Goal: Transaction & Acquisition: Book appointment/travel/reservation

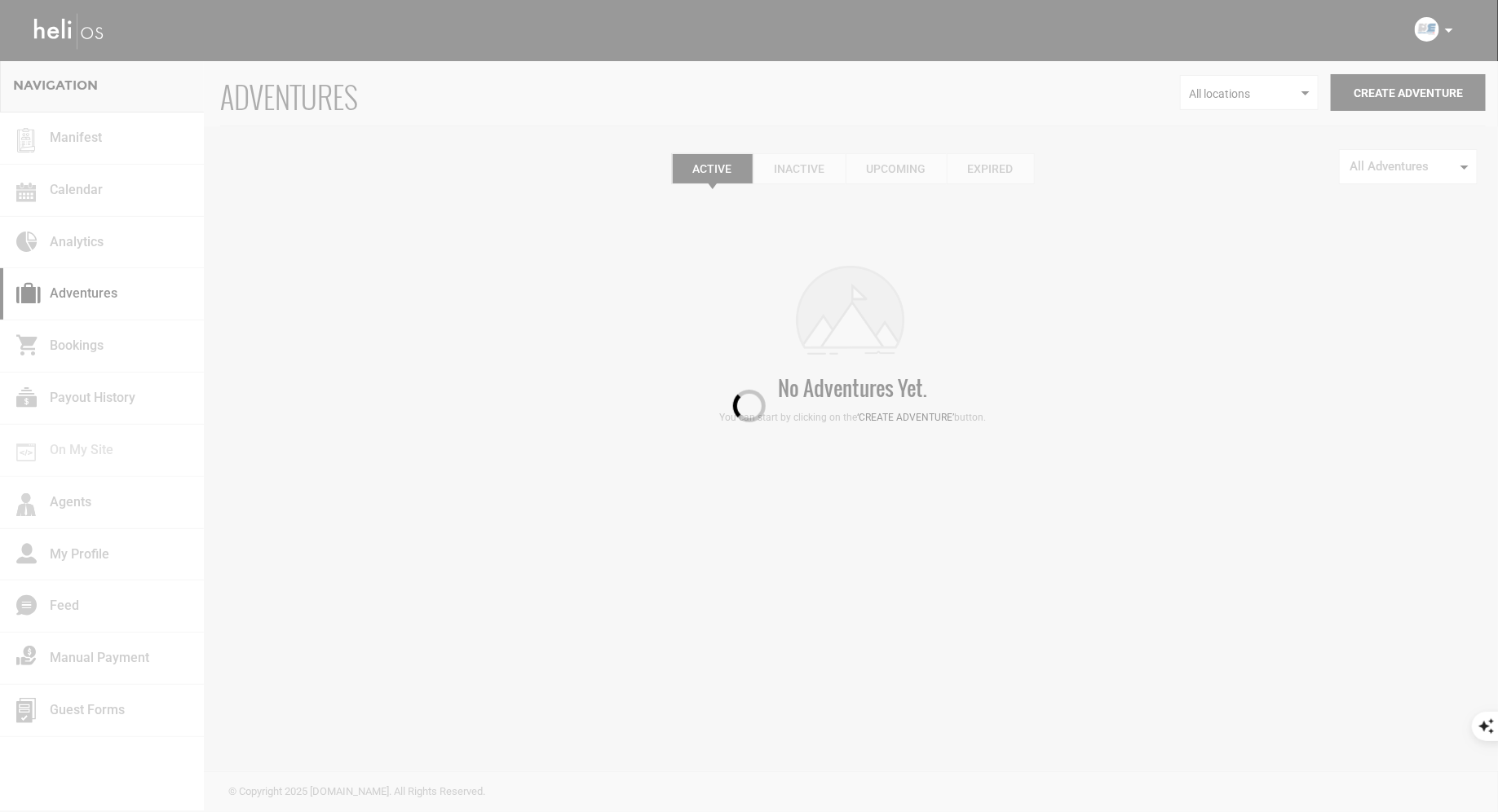
click at [1441, 33] on div at bounding box center [749, 406] width 1498 height 812
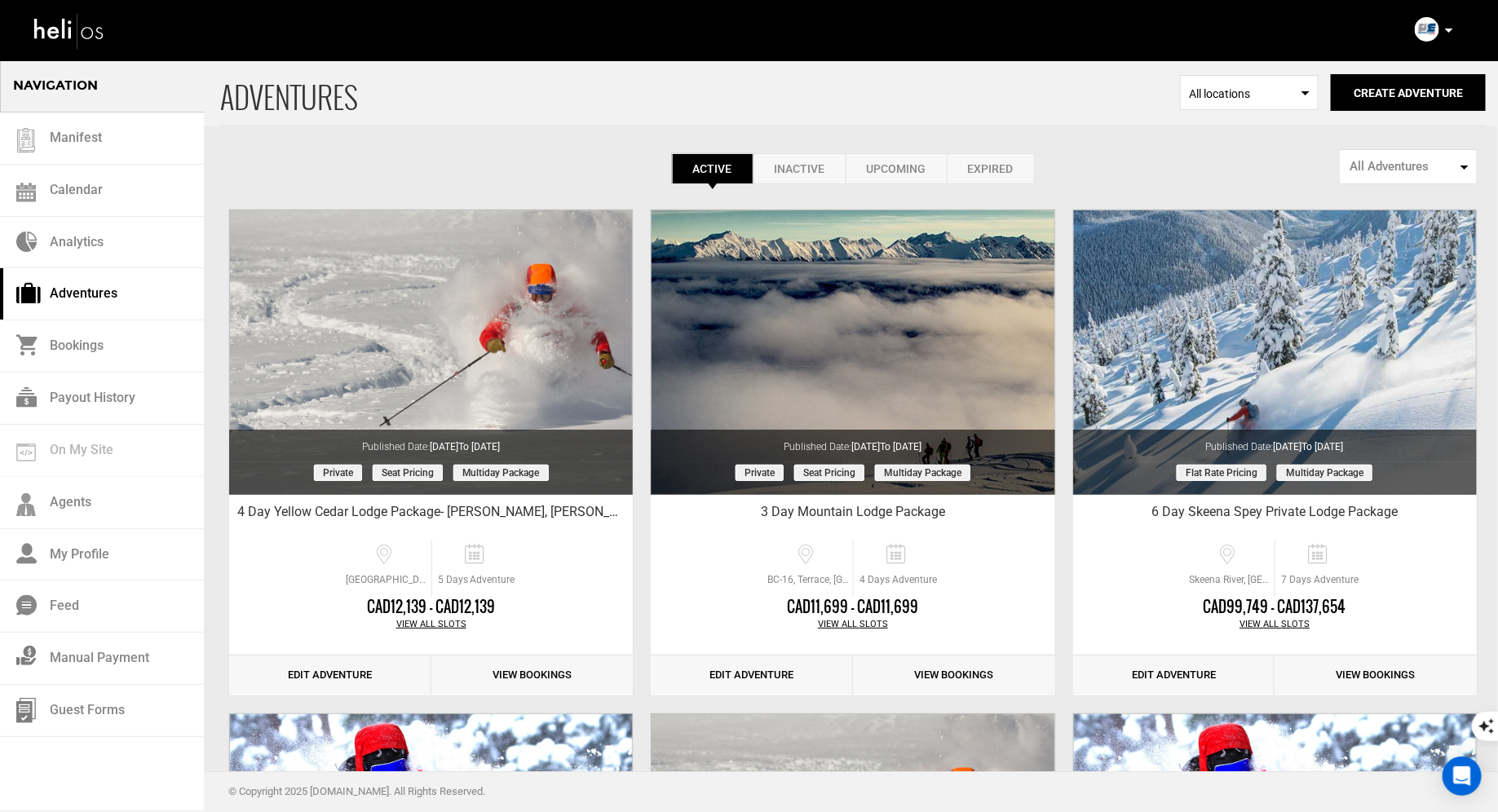
click at [1447, 33] on p at bounding box center [1448, 31] width 10 height 19
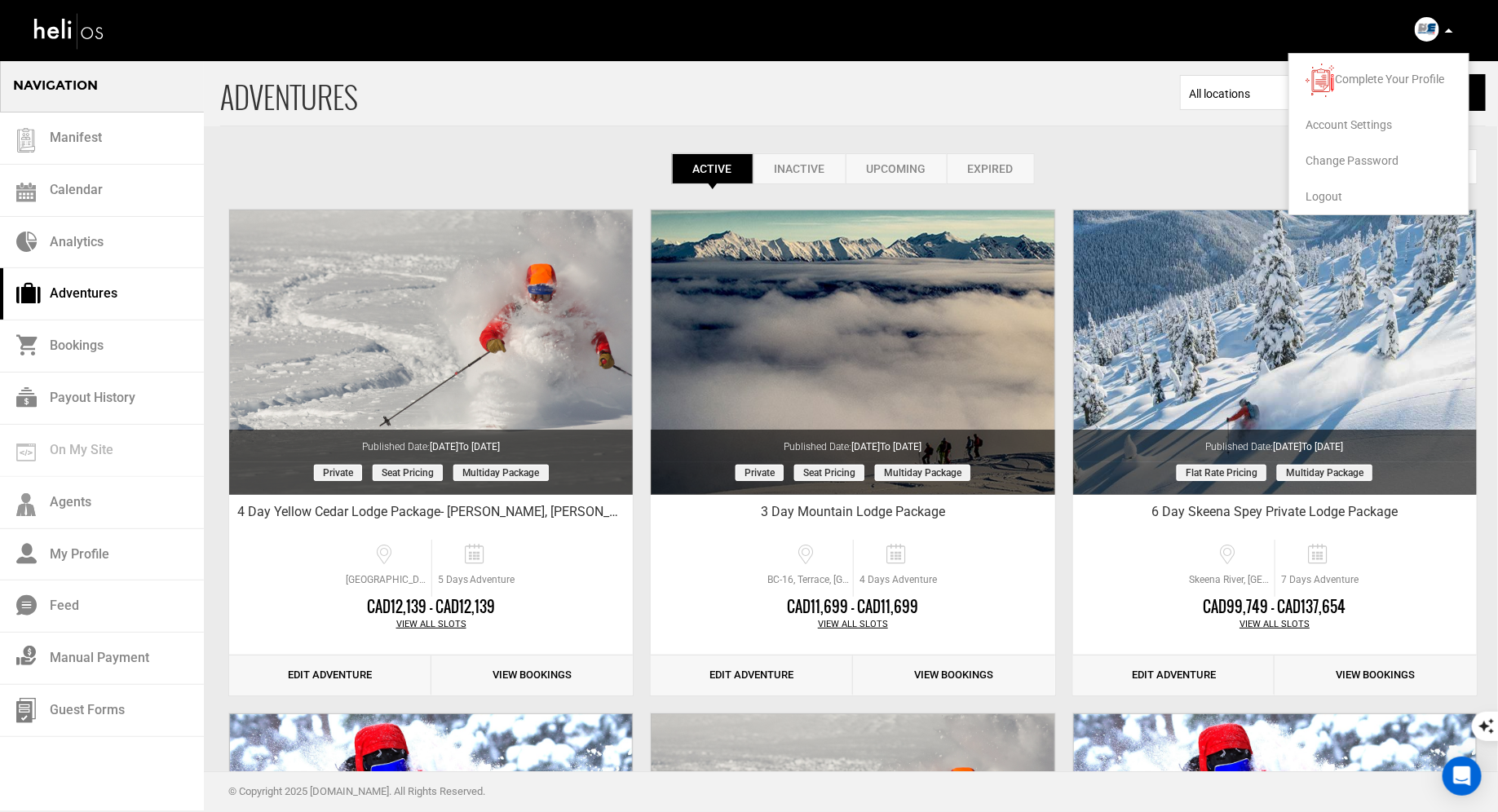
click at [1334, 199] on span "Logout" at bounding box center [1324, 196] width 37 height 13
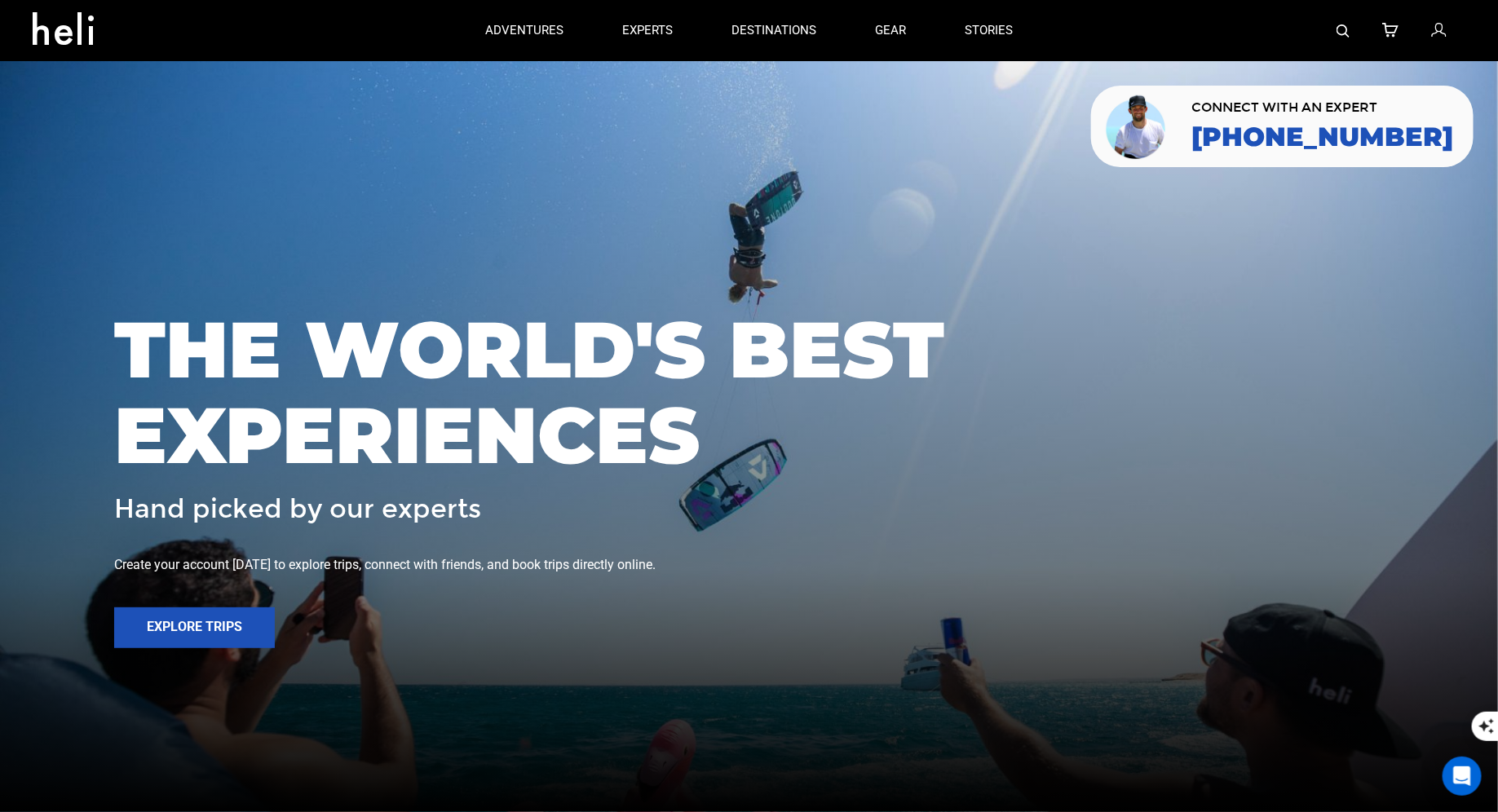
click at [1340, 33] on img at bounding box center [1343, 31] width 13 height 13
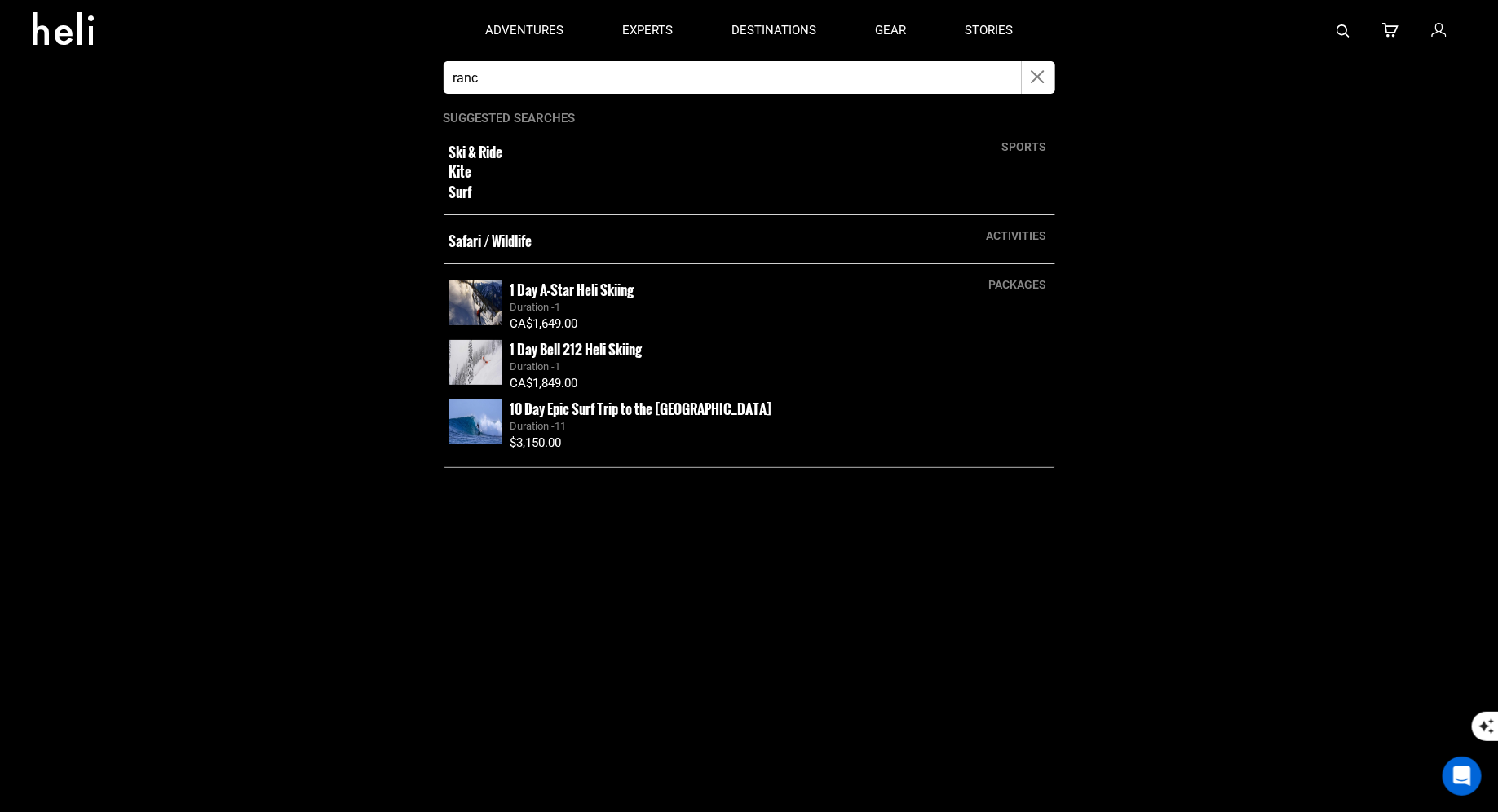
type input "[GEOGRAPHIC_DATA][PERSON_NAME]"
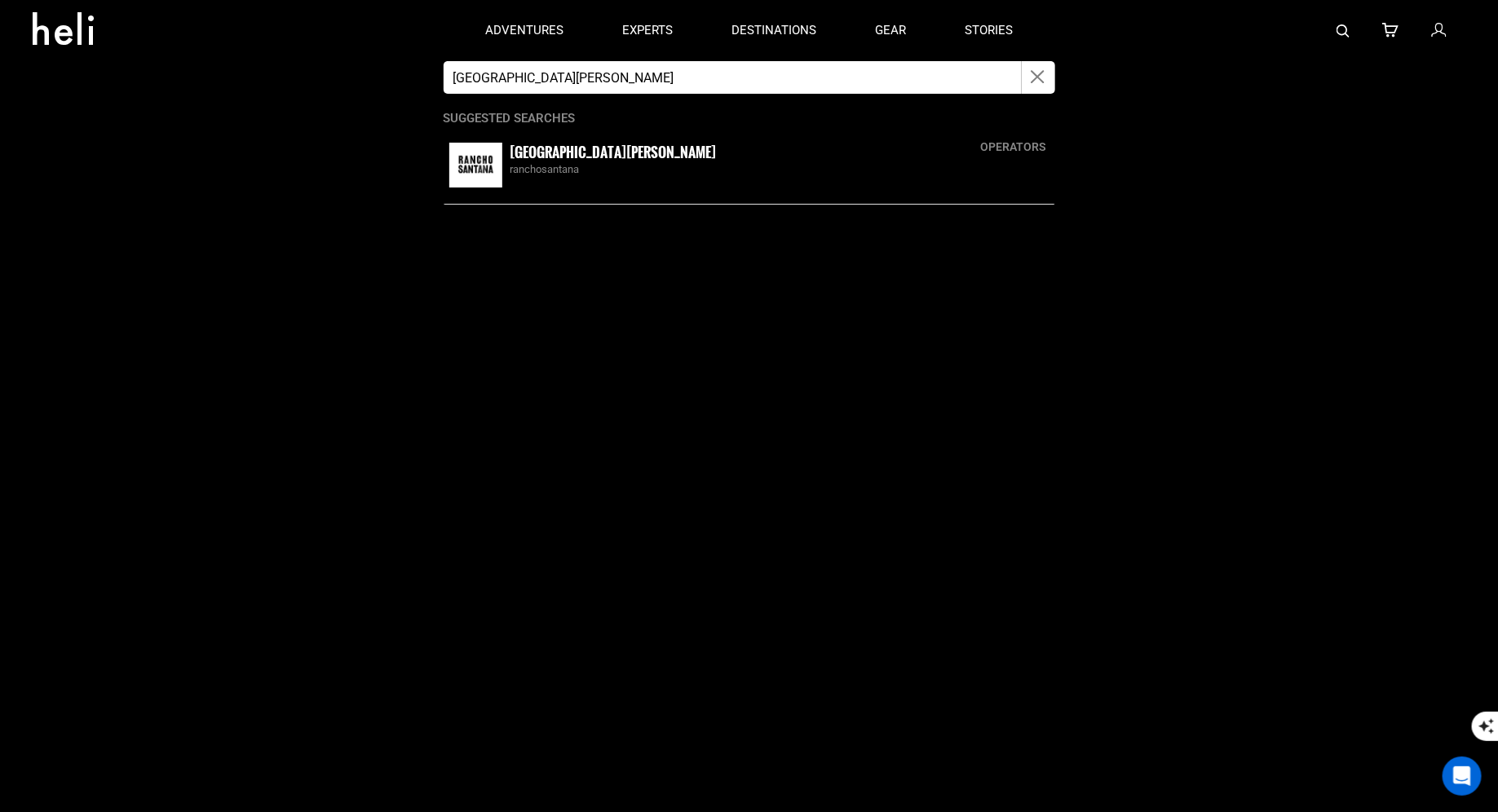
click at [489, 169] on img at bounding box center [475, 165] width 53 height 45
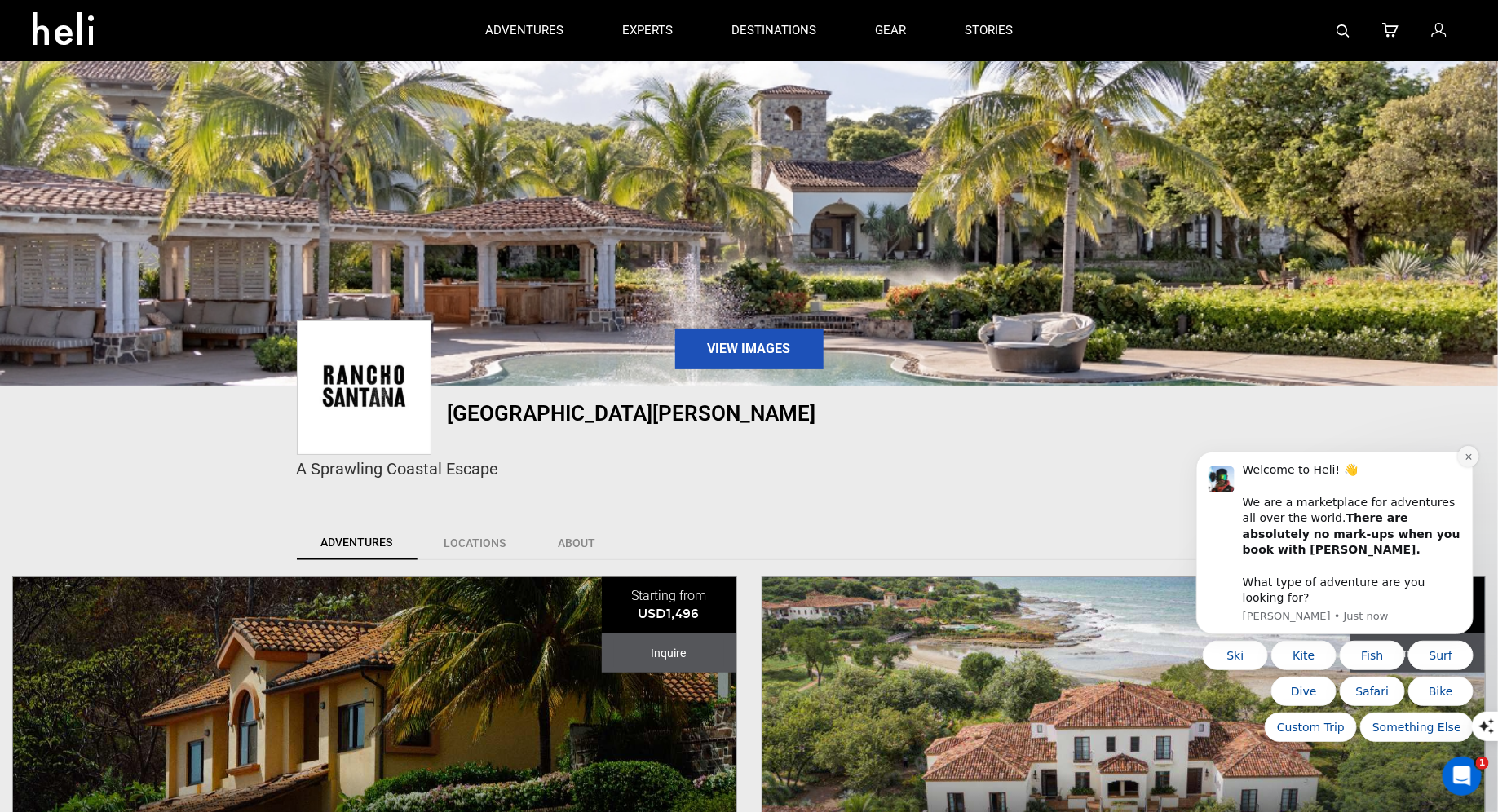
click at [1467, 459] on icon "Dismiss notification" at bounding box center [1467, 456] width 5 height 5
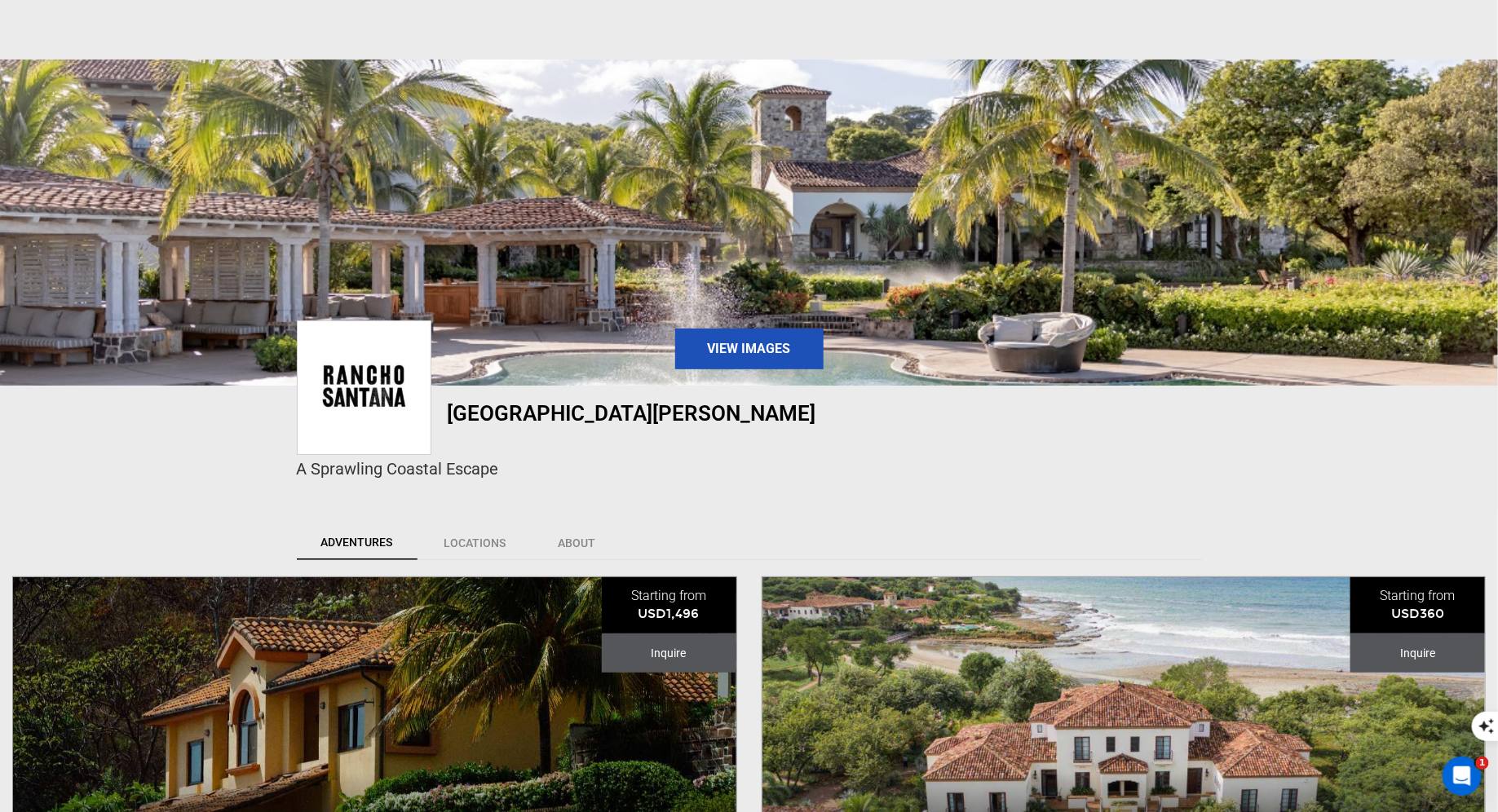
scroll to position [532, 0]
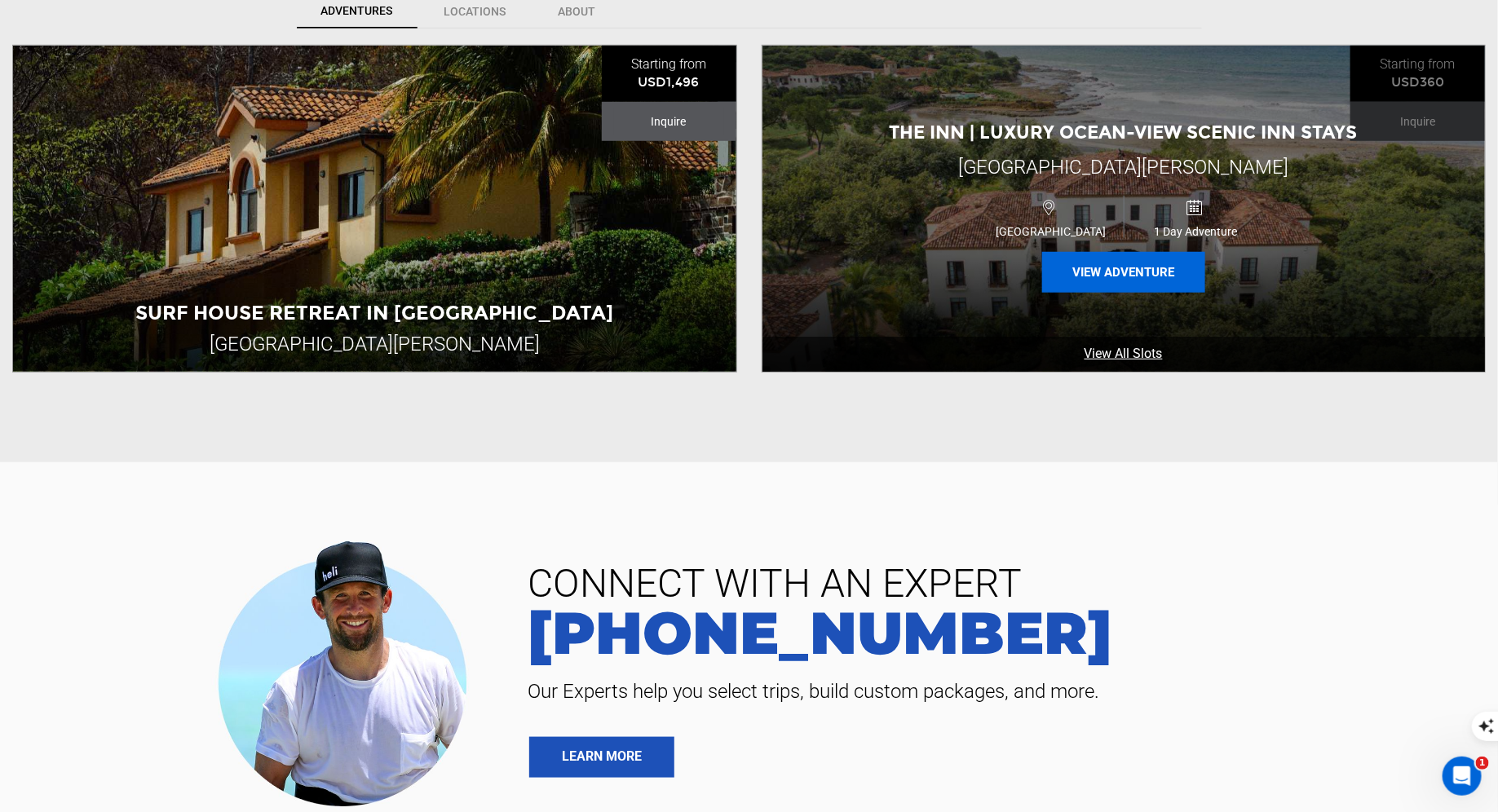
click at [1147, 287] on button "View Adventure" at bounding box center [1124, 271] width 164 height 40
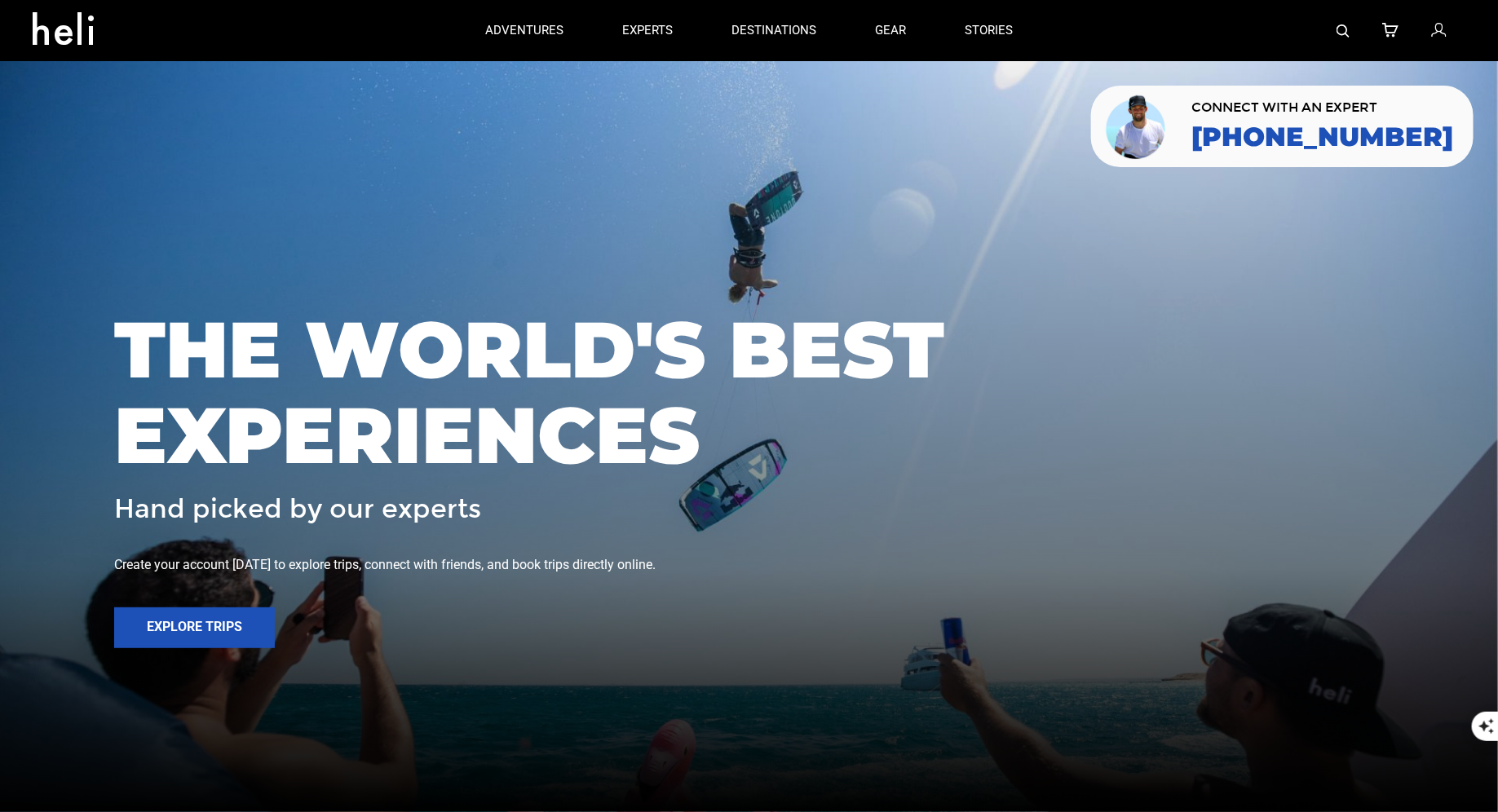
click at [1335, 31] on div at bounding box center [1254, 31] width 423 height 61
click at [1344, 32] on img at bounding box center [1343, 31] width 13 height 13
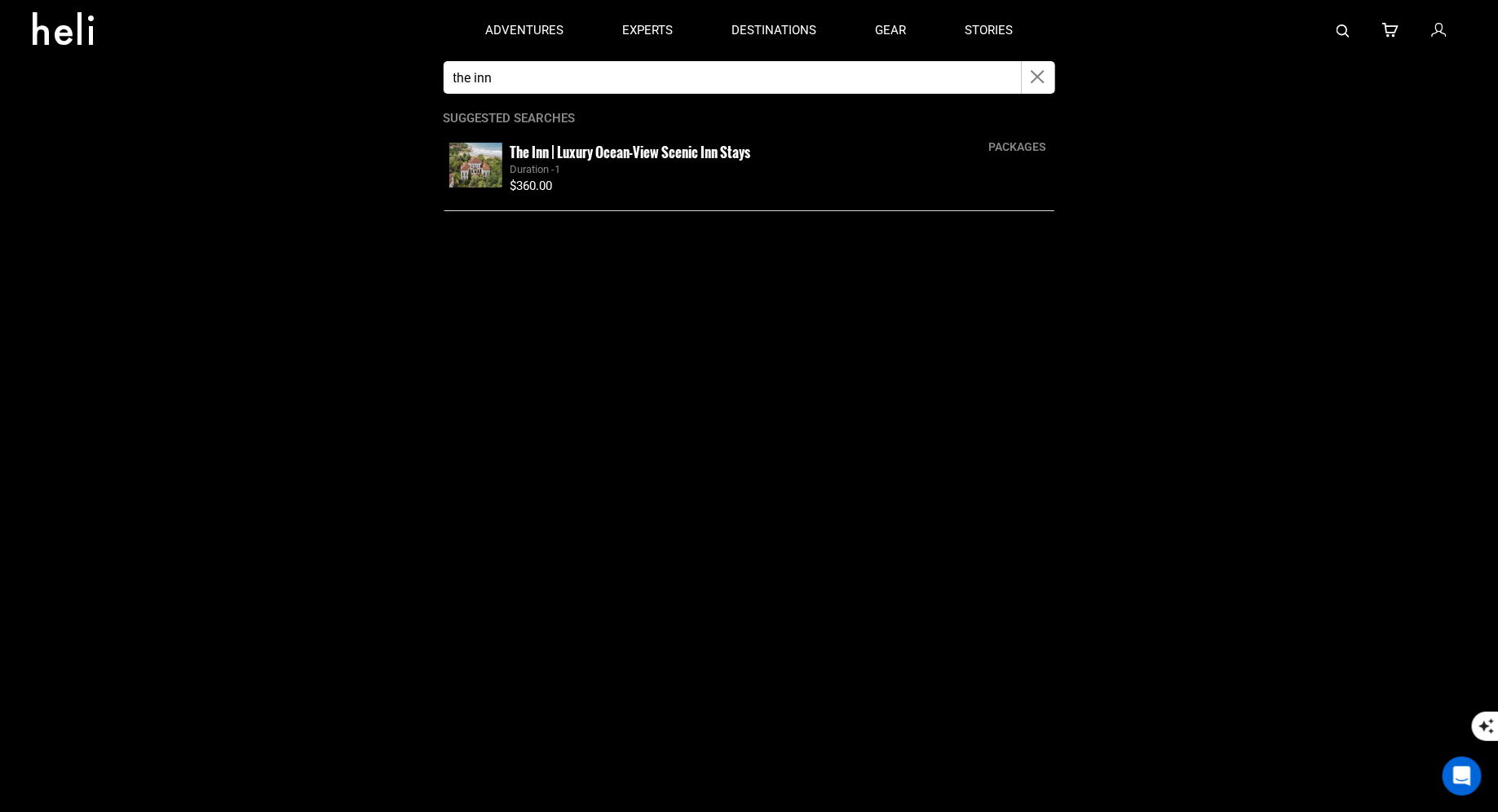
type input "the inn"
click at [483, 172] on img at bounding box center [475, 165] width 53 height 45
